Goal: Task Accomplishment & Management: Manage account settings

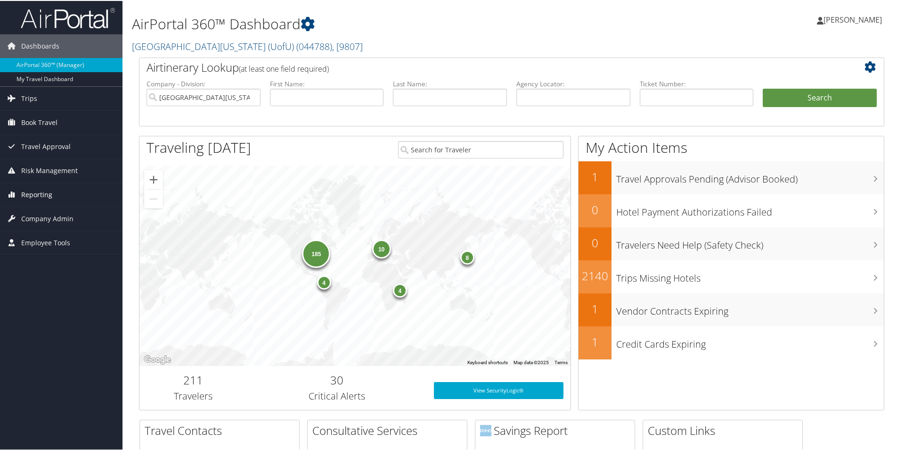
click at [41, 191] on span "Reporting" at bounding box center [36, 194] width 31 height 24
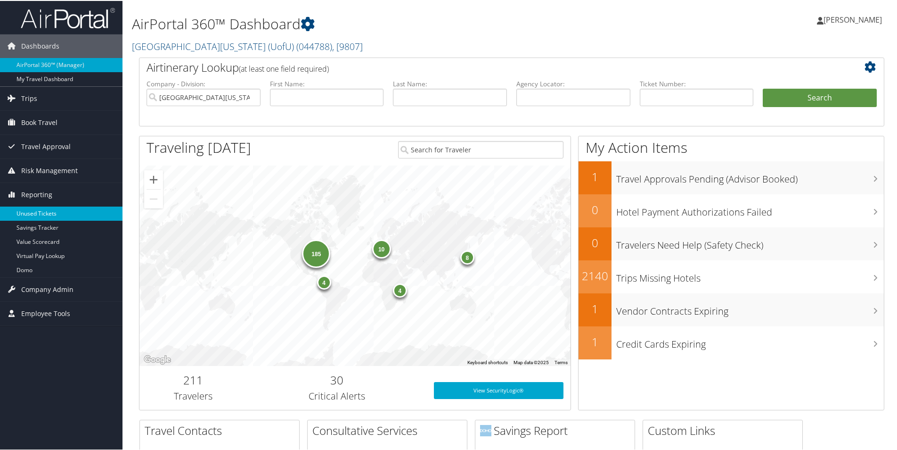
click at [44, 215] on link "Unused Tickets" at bounding box center [61, 212] width 123 height 14
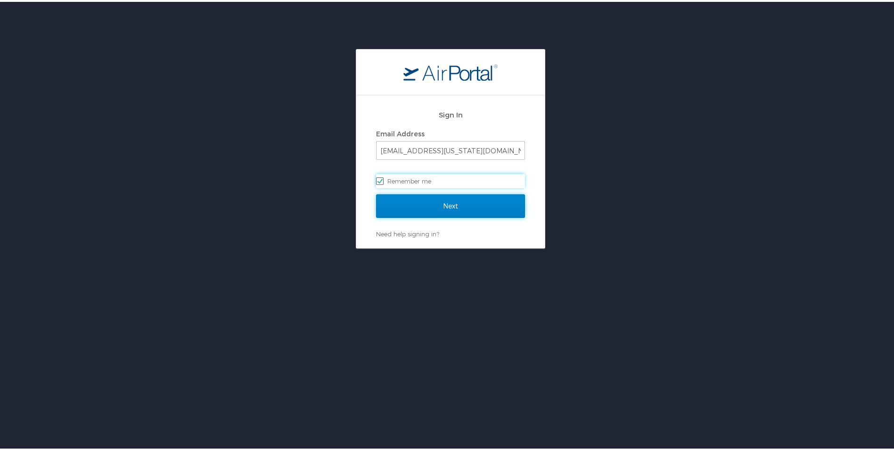
click at [451, 204] on input "Next" at bounding box center [450, 204] width 149 height 24
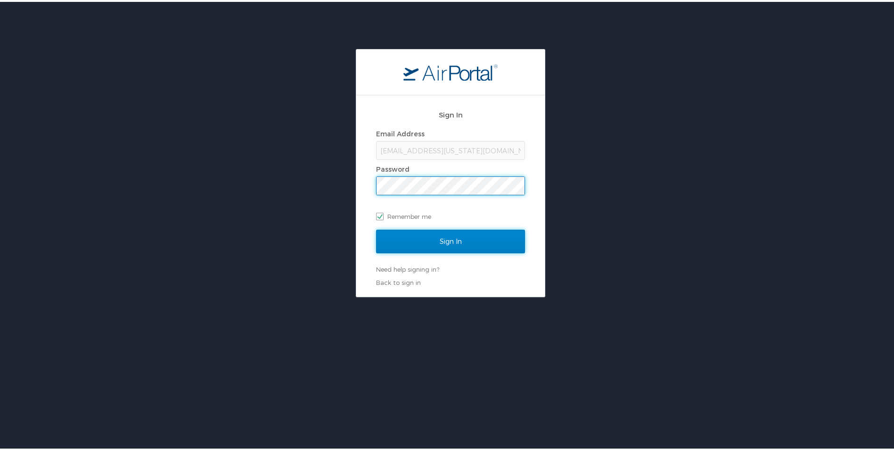
click at [442, 238] on input "Sign In" at bounding box center [450, 240] width 149 height 24
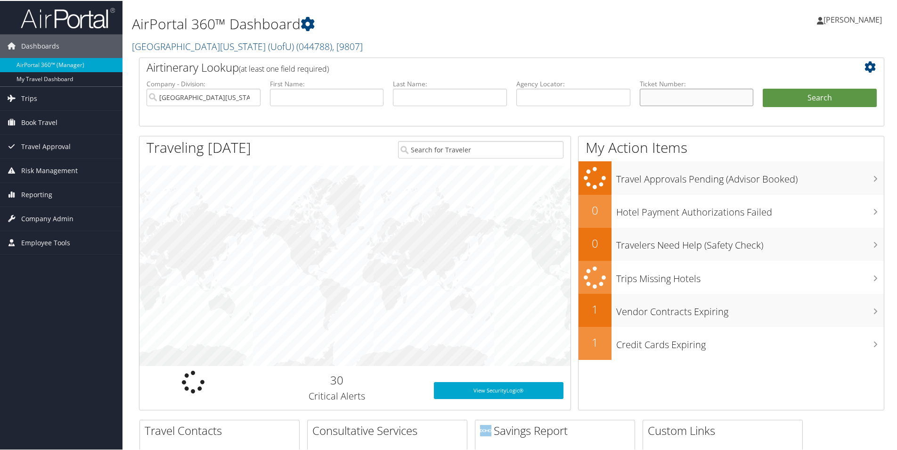
click at [714, 103] on input "text" at bounding box center [697, 96] width 114 height 17
paste input "0068999962530"
type input "0068999962530"
click at [813, 98] on button "Search" at bounding box center [820, 97] width 114 height 19
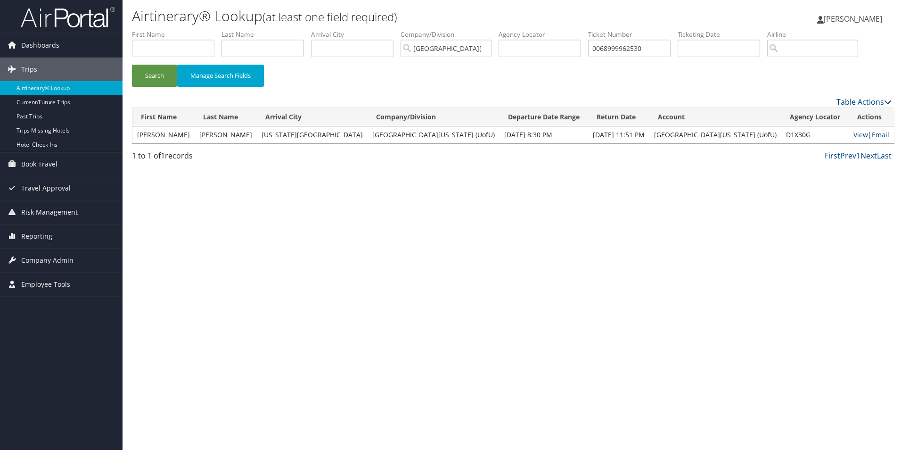
click at [853, 136] on link "View" at bounding box center [860, 134] width 15 height 9
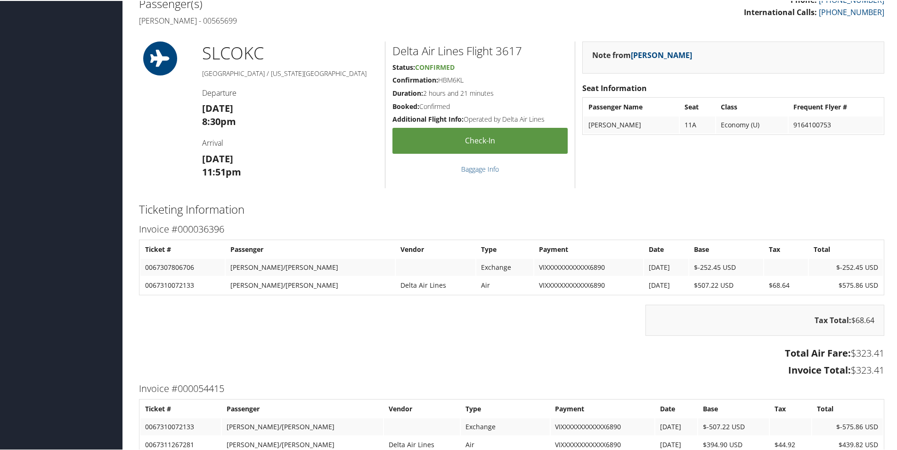
scroll to position [330, 0]
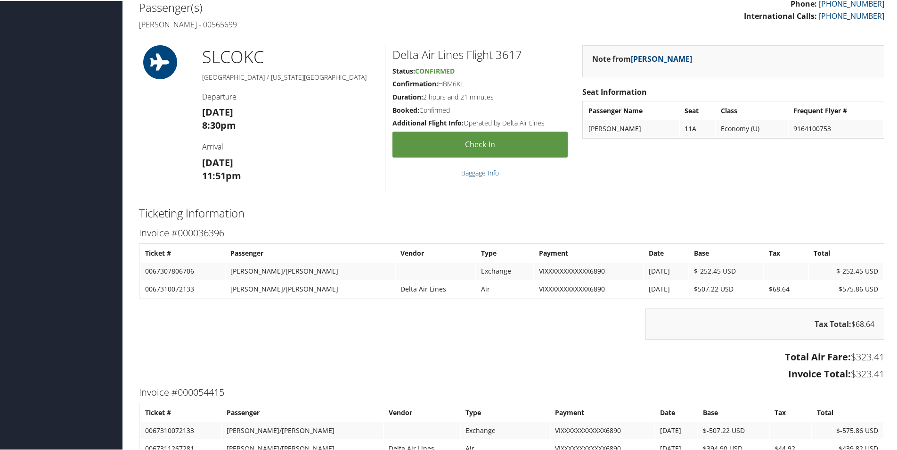
drag, startPoint x: 342, startPoint y: 213, endPoint x: 510, endPoint y: 277, distance: 179.9
click at [341, 213] on h2 "Ticketing Information" at bounding box center [512, 212] width 746 height 16
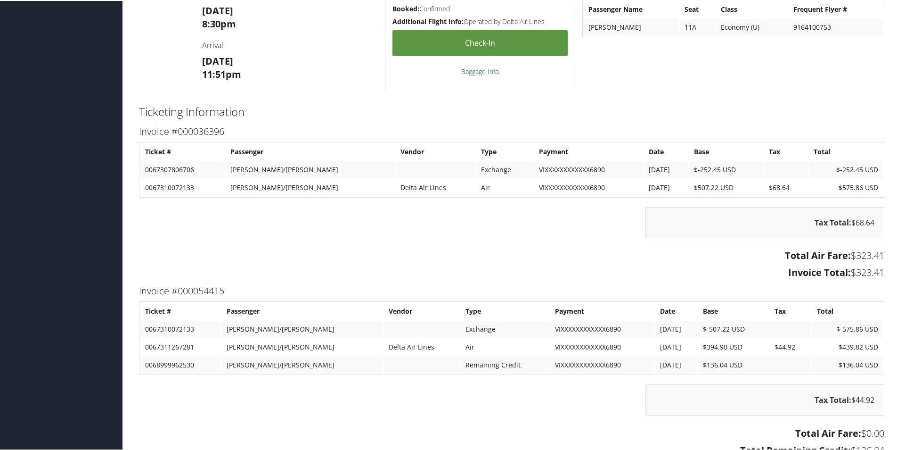
scroll to position [369, 0]
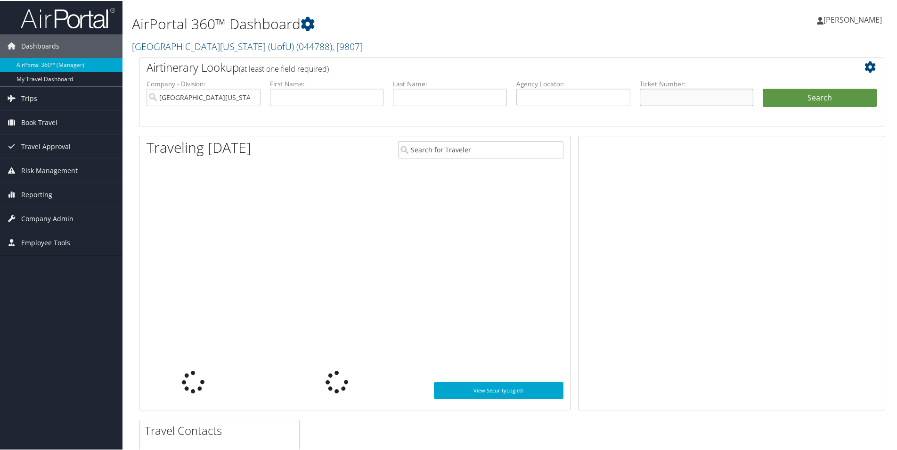
click at [700, 100] on input "text" at bounding box center [697, 96] width 114 height 17
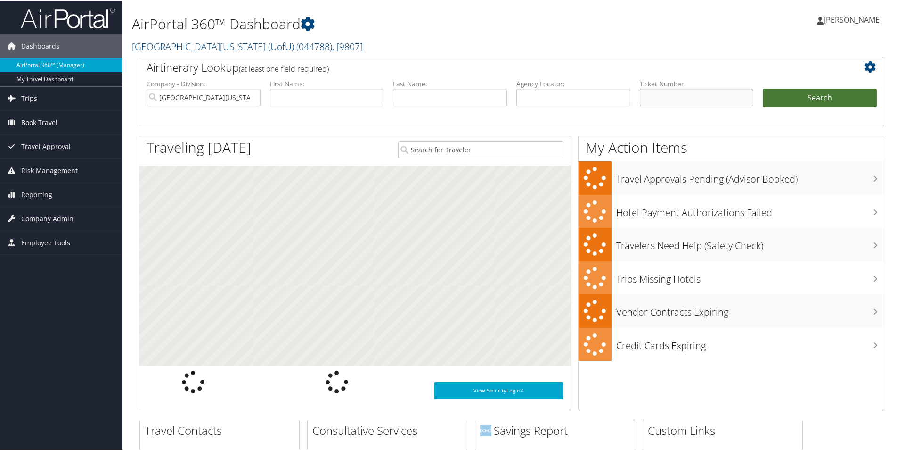
paste input "0068990573183"
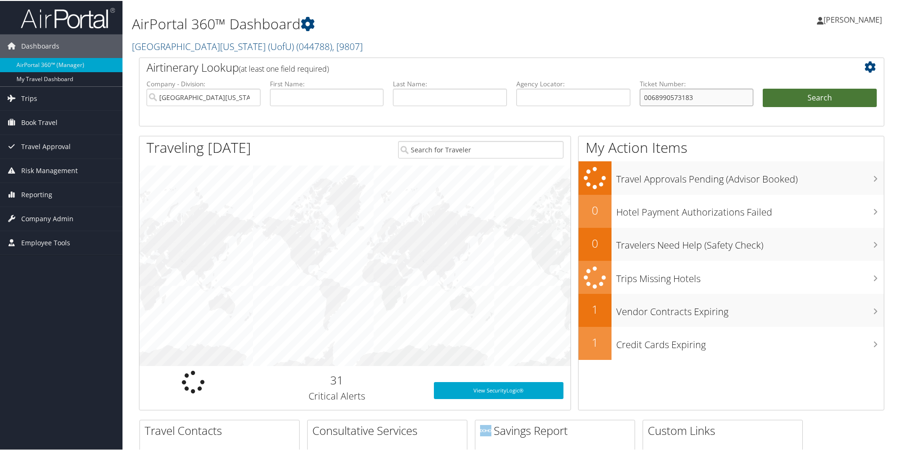
type input "0068990573183"
click at [824, 98] on button "Search" at bounding box center [820, 97] width 114 height 19
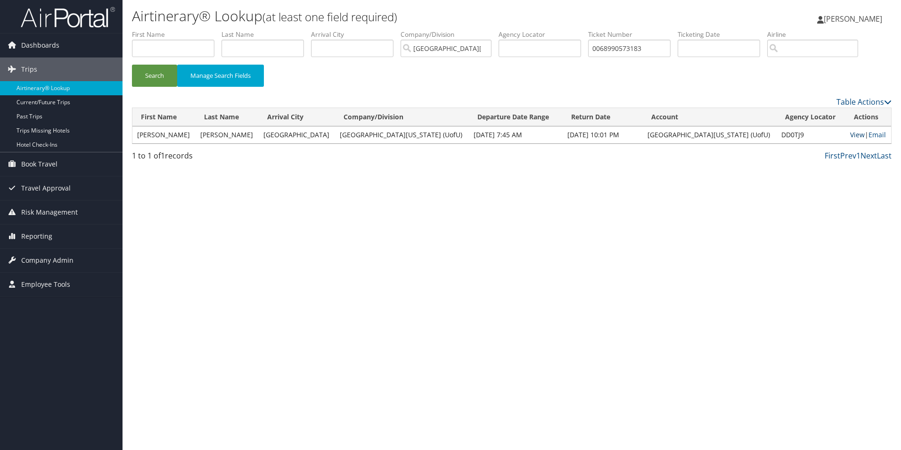
click at [850, 134] on link "View" at bounding box center [857, 134] width 15 height 9
drag, startPoint x: 669, startPoint y: 52, endPoint x: 466, endPoint y: 36, distance: 204.2
click at [466, 30] on ul "First Name Last Name Departure City Arrival City Company/Division University Of…" at bounding box center [512, 30] width 760 height 0
paste input "2011"
click at [151, 78] on button "Search" at bounding box center [154, 76] width 45 height 22
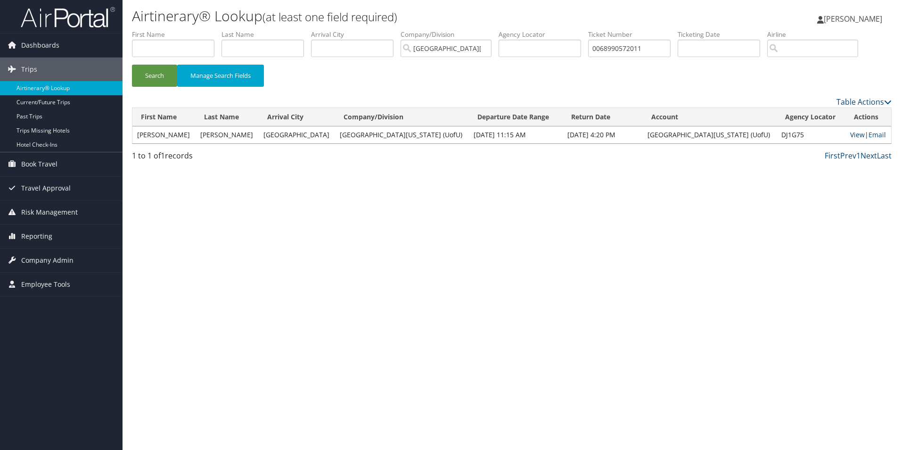
click at [850, 134] on link "View" at bounding box center [857, 134] width 15 height 9
drag, startPoint x: 669, startPoint y: 48, endPoint x: 584, endPoint y: 36, distance: 85.1
click at [584, 30] on ul "First Name Last Name Departure City Arrival City Company/Division University Of…" at bounding box center [512, 30] width 760 height 0
paste input "9962530"
click at [166, 75] on button "Search" at bounding box center [154, 76] width 45 height 22
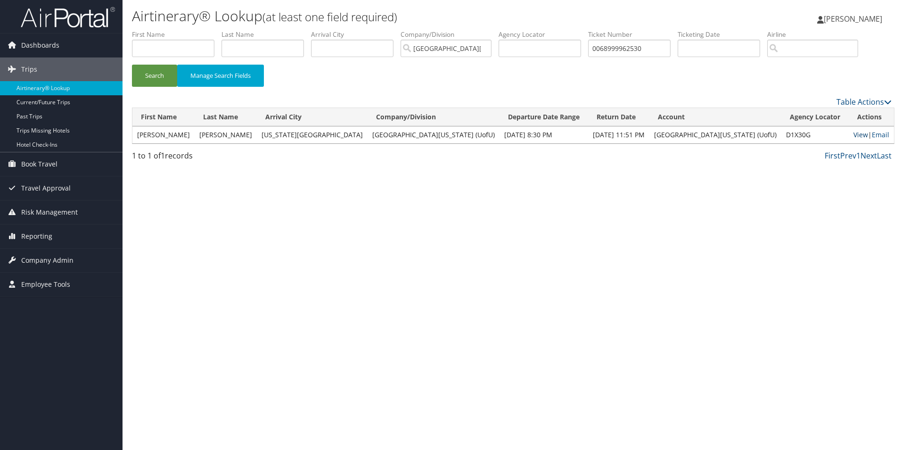
click at [853, 131] on link "View" at bounding box center [860, 134] width 15 height 9
drag, startPoint x: 657, startPoint y: 50, endPoint x: 586, endPoint y: 45, distance: 70.9
click at [586, 30] on ul "First Name Last Name Departure City Arrival City Company/Division University Of…" at bounding box center [512, 30] width 760 height 0
paste input "7307806706"
click at [161, 79] on button "Search" at bounding box center [154, 76] width 45 height 22
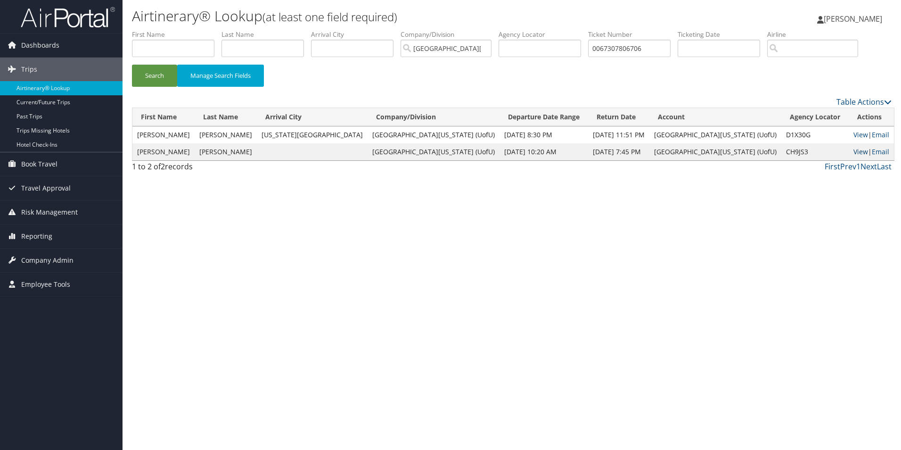
click at [853, 153] on link "View" at bounding box center [860, 151] width 15 height 9
drag, startPoint x: 669, startPoint y: 49, endPoint x: 567, endPoint y: 36, distance: 103.1
click at [567, 30] on ul "First Name Last Name Departure City Arrival City Company/Division University Of…" at bounding box center [512, 30] width 760 height 0
paste input "899996168"
type input "0068999961686"
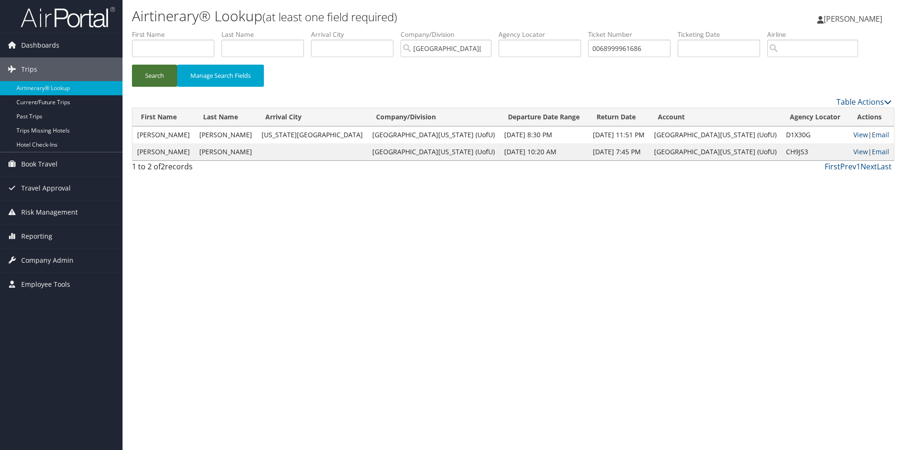
click at [158, 73] on button "Search" at bounding box center [154, 76] width 45 height 22
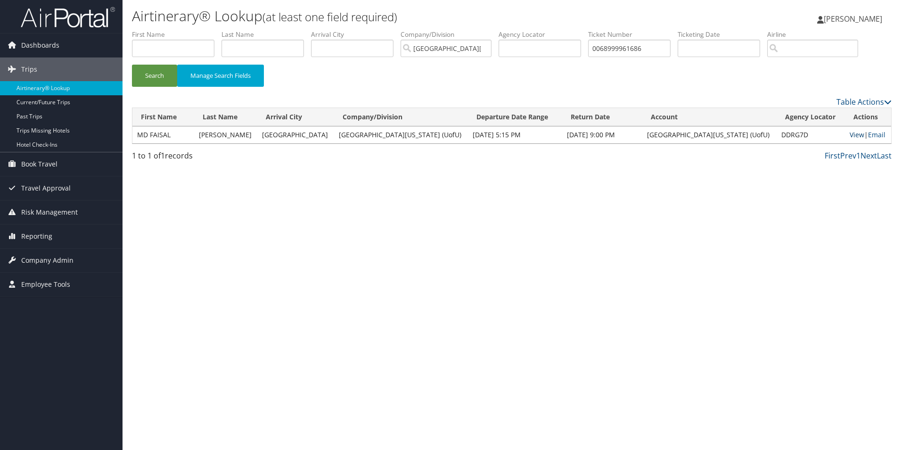
click at [850, 134] on link "View" at bounding box center [857, 134] width 15 height 9
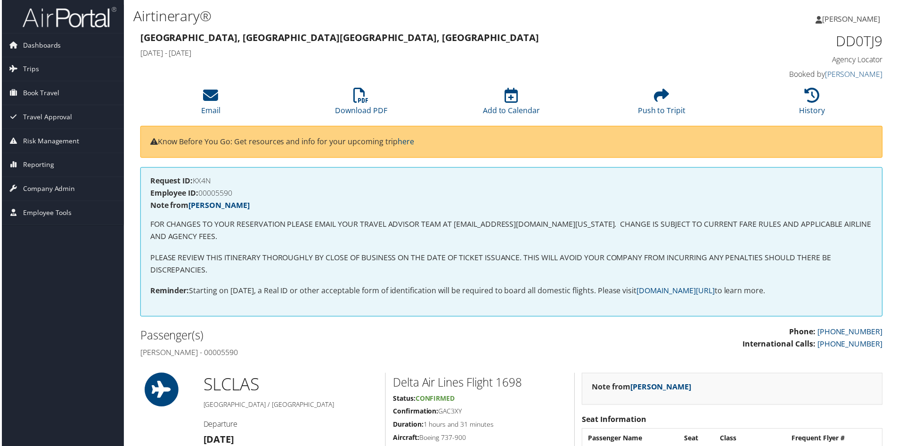
click at [264, 351] on h4 "Robert welling Beckstead - 00005590" at bounding box center [322, 353] width 366 height 10
click at [265, 351] on h4 "Robert welling Beckstead - 00005590" at bounding box center [322, 353] width 366 height 10
copy h4 "00005590"
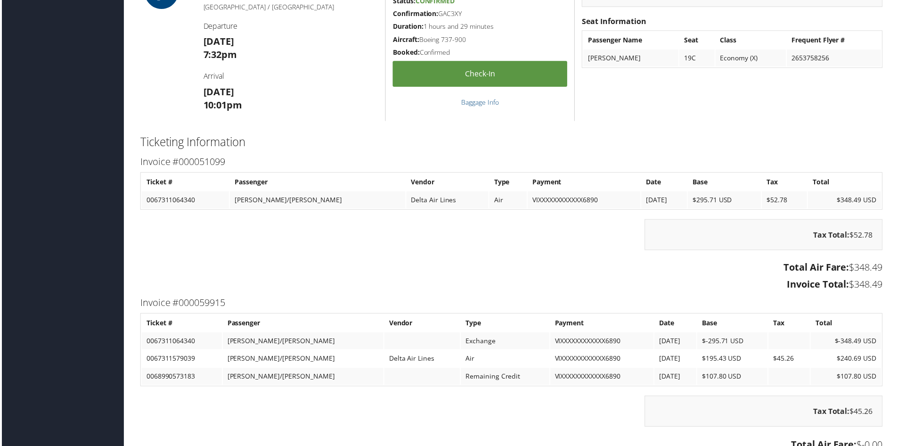
scroll to position [848, 0]
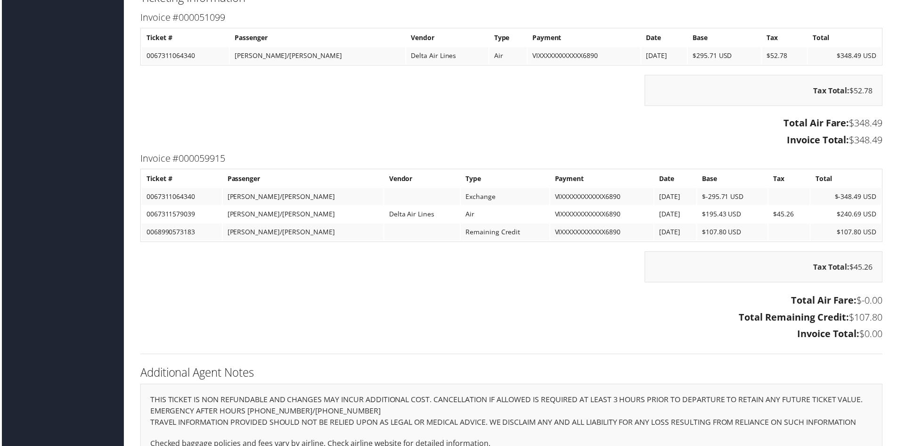
click at [562, 138] on h3 "Invoice Total: $348.49" at bounding box center [512, 140] width 746 height 13
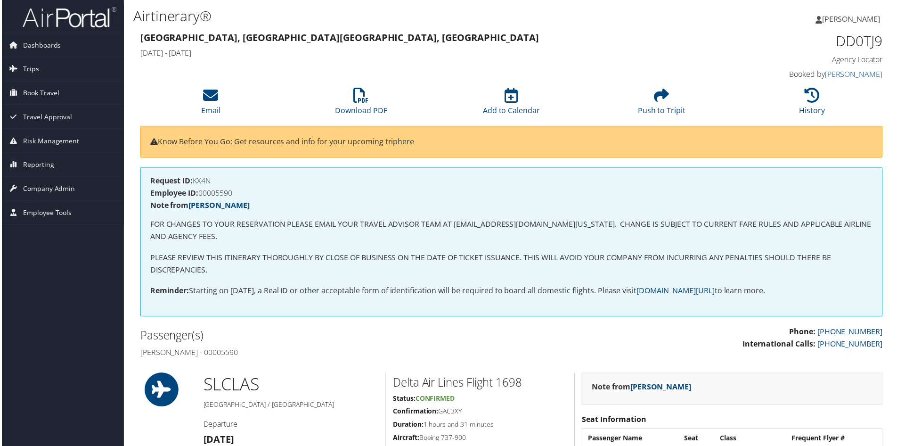
scroll to position [858, 0]
click at [214, 193] on h4 "Employee ID: 00178120" at bounding box center [512, 194] width 726 height 8
copy h4 "00178120"
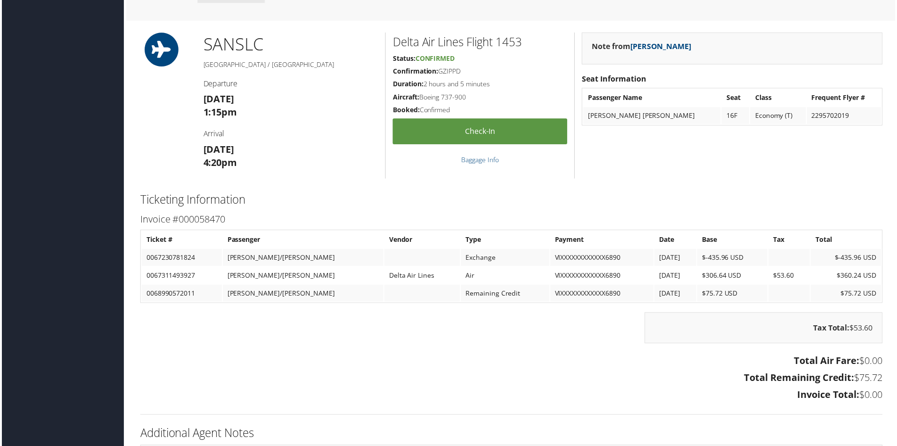
scroll to position [660, 0]
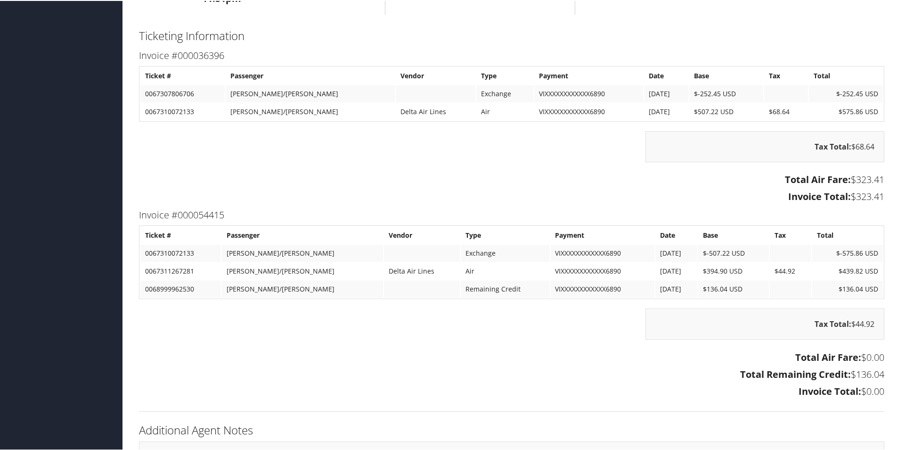
scroll to position [518, 0]
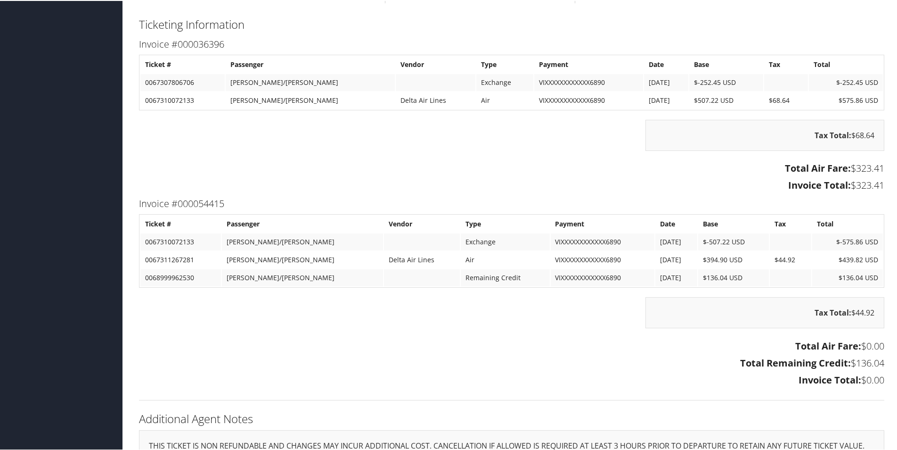
click at [171, 80] on td "0067307806706" at bounding box center [182, 81] width 84 height 17
copy td "0067307806706"
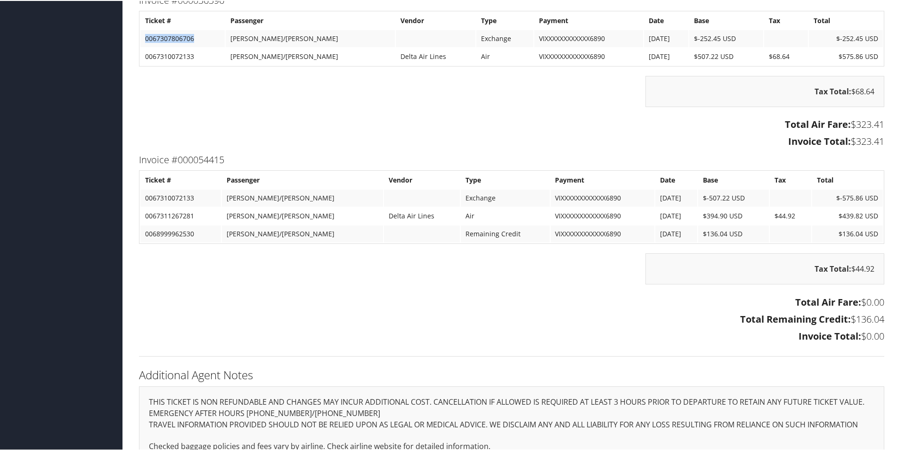
scroll to position [566, 0]
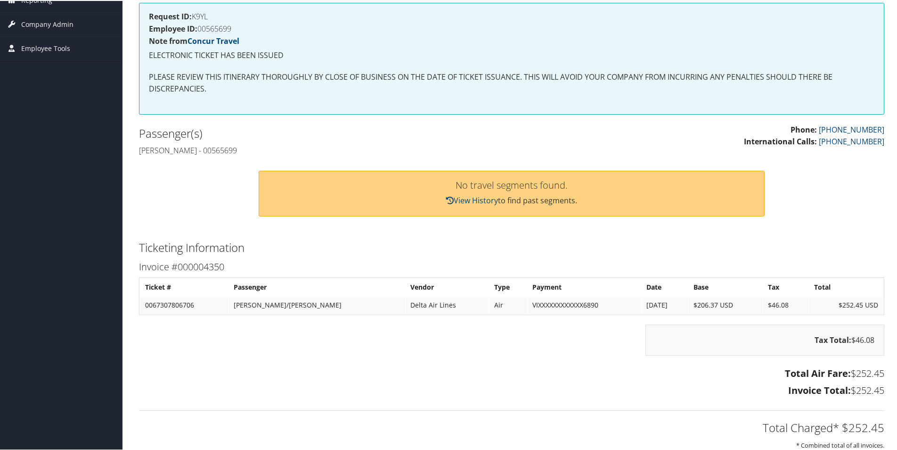
scroll to position [189, 0]
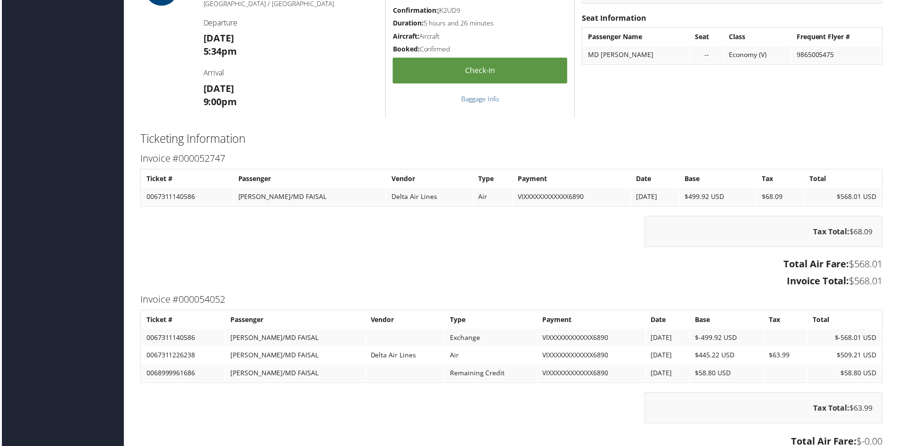
scroll to position [707, 0]
click at [175, 377] on td "0068999961686" at bounding box center [181, 374] width 83 height 17
copy td "0068999961686"
click at [379, 263] on h3 "Total Air Fare: $568.01" at bounding box center [512, 264] width 746 height 13
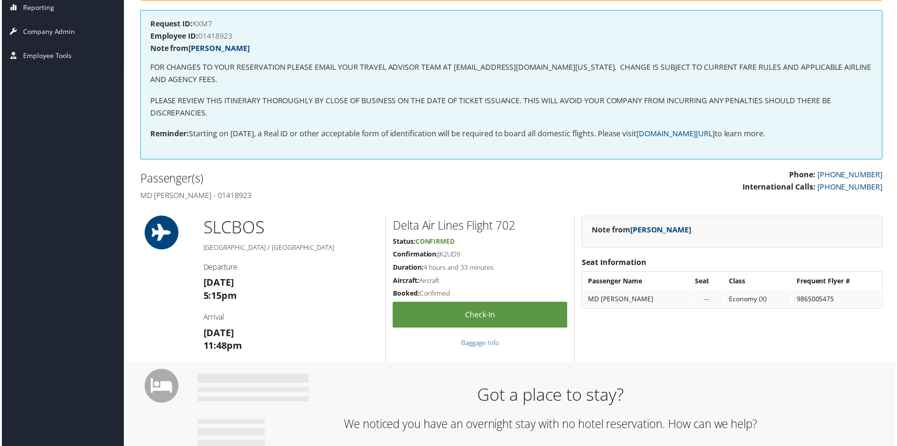
scroll to position [141, 0]
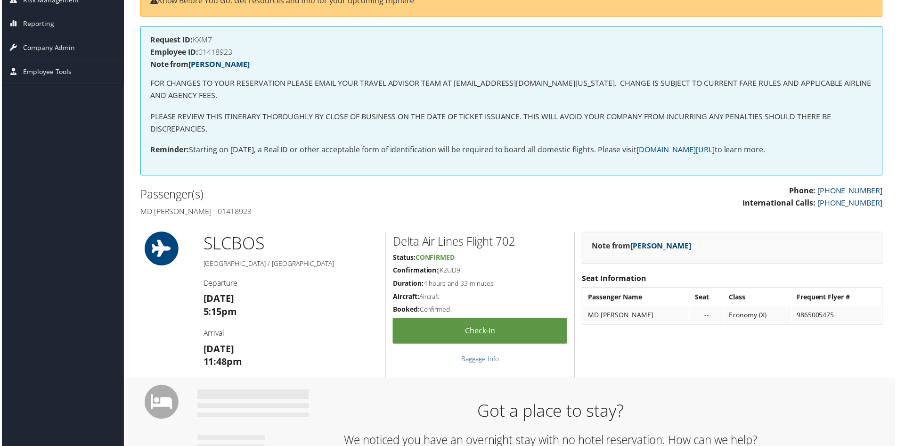
click at [230, 211] on h4 "Md faisal Karim - 01418923" at bounding box center [322, 212] width 366 height 10
copy h4 "01418923"
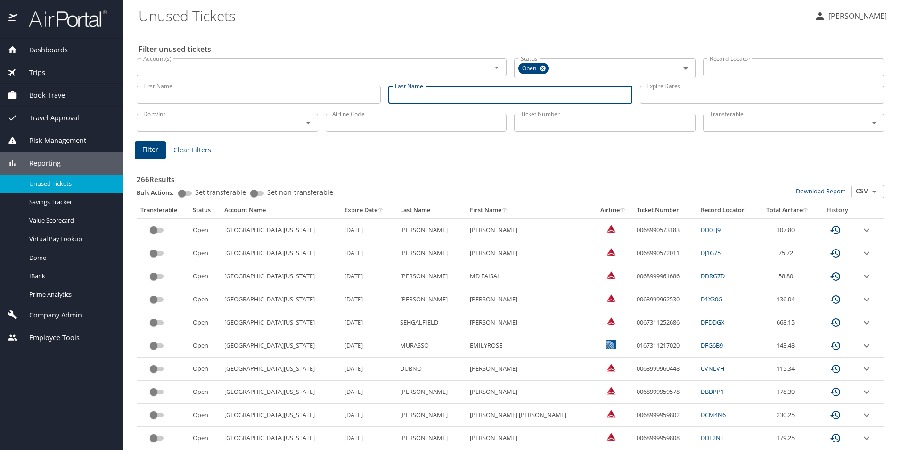
click at [435, 99] on input "Last Name" at bounding box center [510, 95] width 244 height 18
click at [153, 148] on span "Filter" at bounding box center [150, 150] width 16 height 12
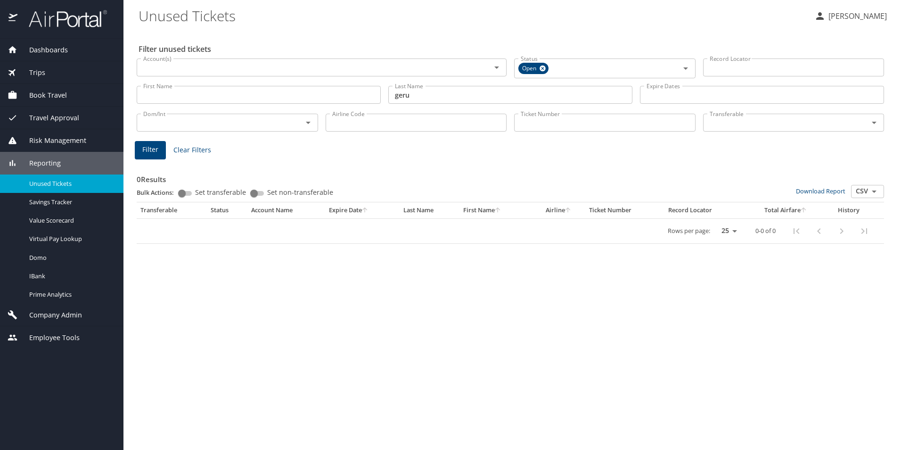
click at [440, 96] on input "geru" at bounding box center [510, 95] width 244 height 18
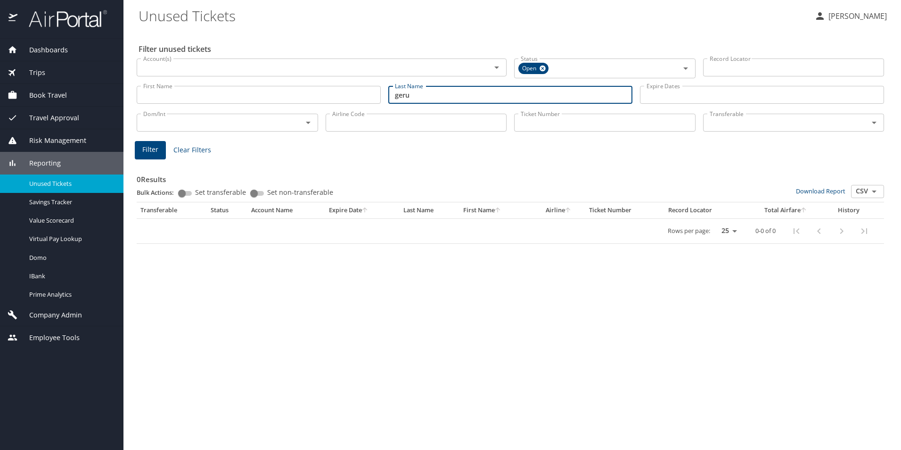
drag, startPoint x: 459, startPoint y: 96, endPoint x: 377, endPoint y: 90, distance: 82.2
click at [377, 90] on div "First Name First Name Last Name [PERSON_NAME] Last Name Expire Dates Expire Dat…" at bounding box center [510, 94] width 755 height 33
type input "gerulski"
click at [152, 150] on span "Filter" at bounding box center [150, 150] width 16 height 12
drag, startPoint x: 430, startPoint y: 96, endPoint x: 366, endPoint y: 91, distance: 64.3
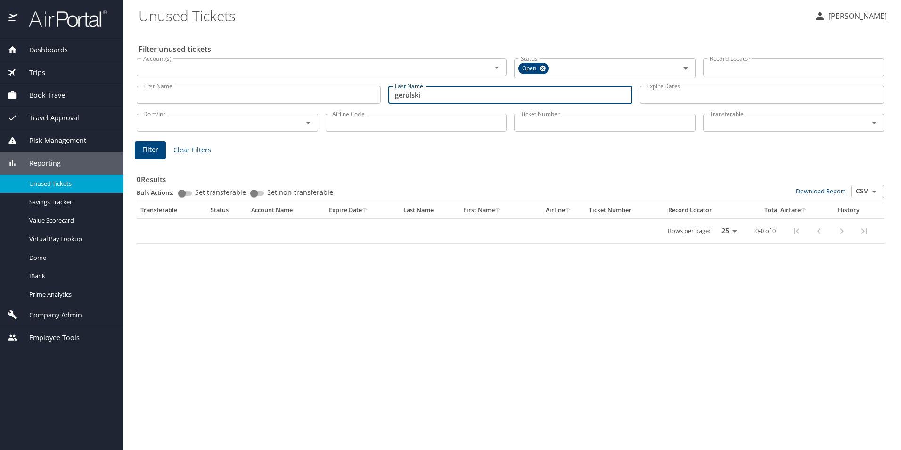
click at [366, 91] on div "First Name First Name Last Name [PERSON_NAME] Last Name Expire Dates Expire Dat…" at bounding box center [510, 94] width 755 height 33
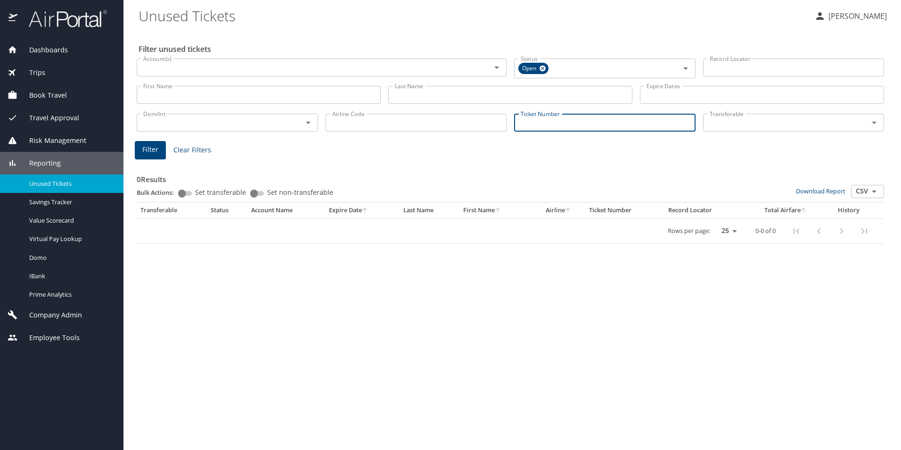
click at [570, 118] on input "Ticket Number" at bounding box center [604, 123] width 181 height 18
paste input "0067310006045"
type input "0067310006045"
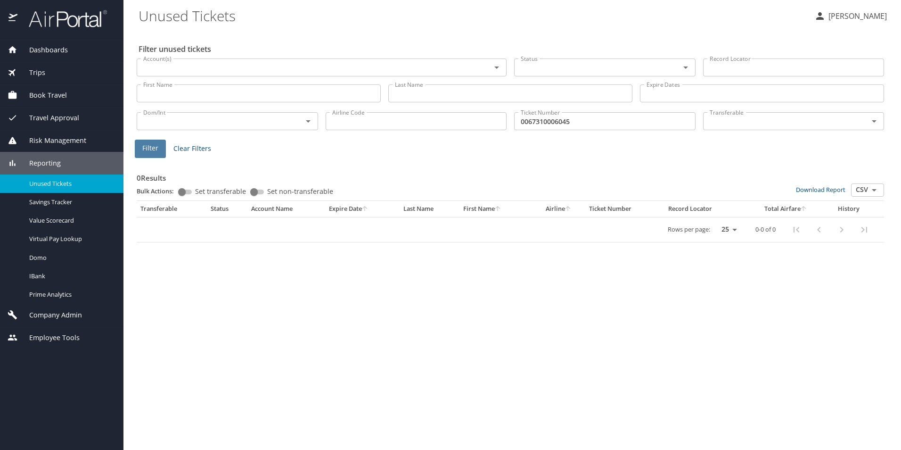
click at [145, 143] on span "Filter" at bounding box center [150, 148] width 16 height 12
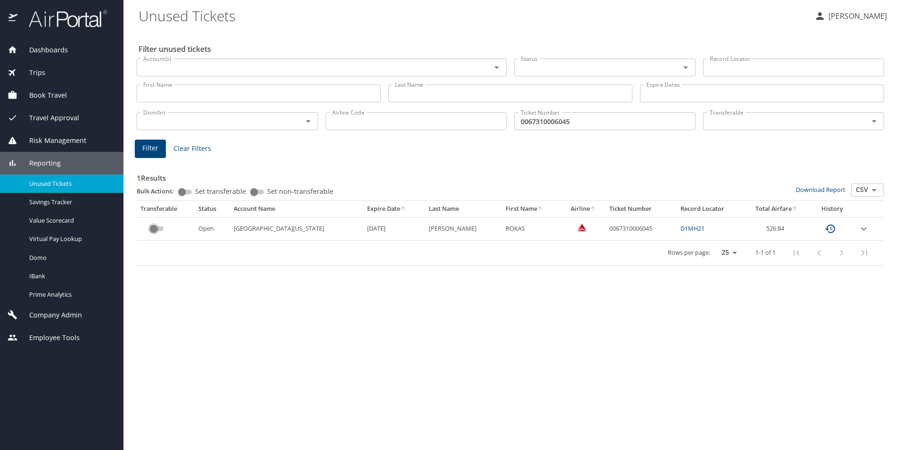
click at [155, 229] on input "custom pagination table" at bounding box center [154, 228] width 34 height 11
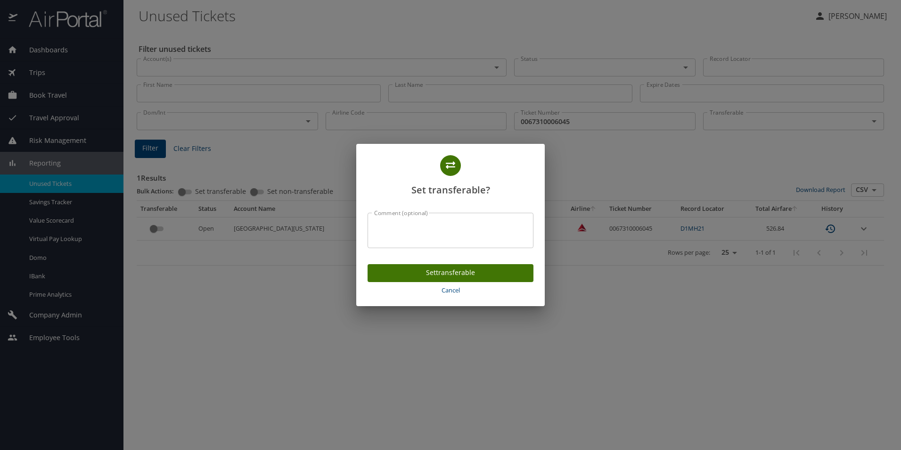
click at [452, 235] on textarea "Comment (optional)" at bounding box center [450, 230] width 153 height 18
type textarea "Inactive employee"
click at [464, 271] on span "Set transferable" at bounding box center [450, 273] width 151 height 12
